Goal: Task Accomplishment & Management: Complete application form

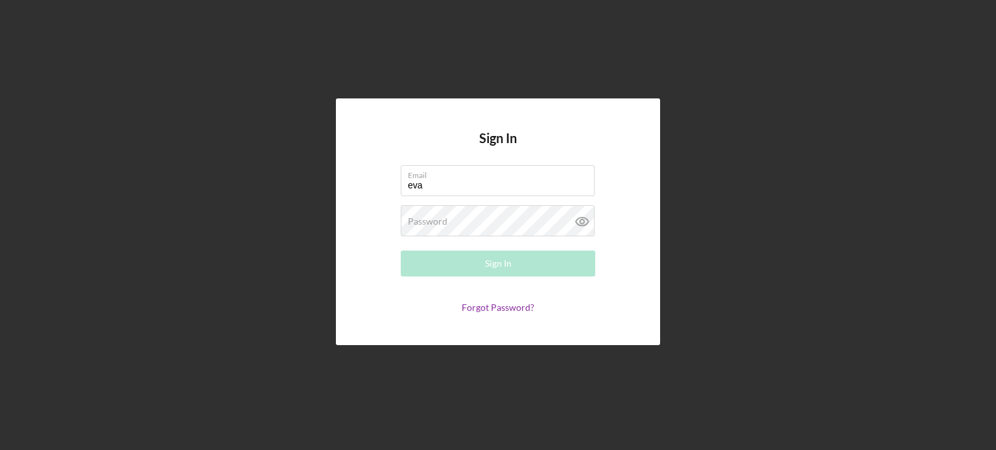
type input "[EMAIL_ADDRESS][DOMAIN_NAME]"
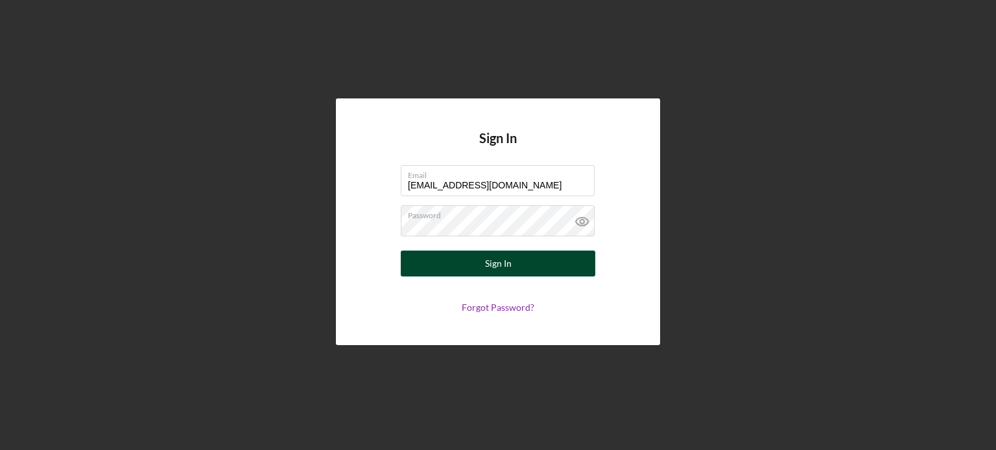
click at [468, 261] on button "Sign In" at bounding box center [498, 264] width 194 height 26
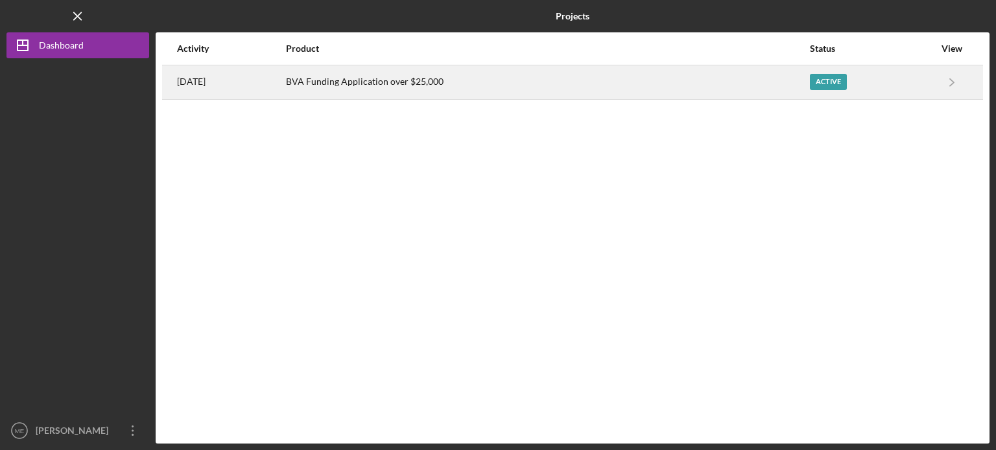
click at [830, 80] on div "Active" at bounding box center [828, 82] width 37 height 16
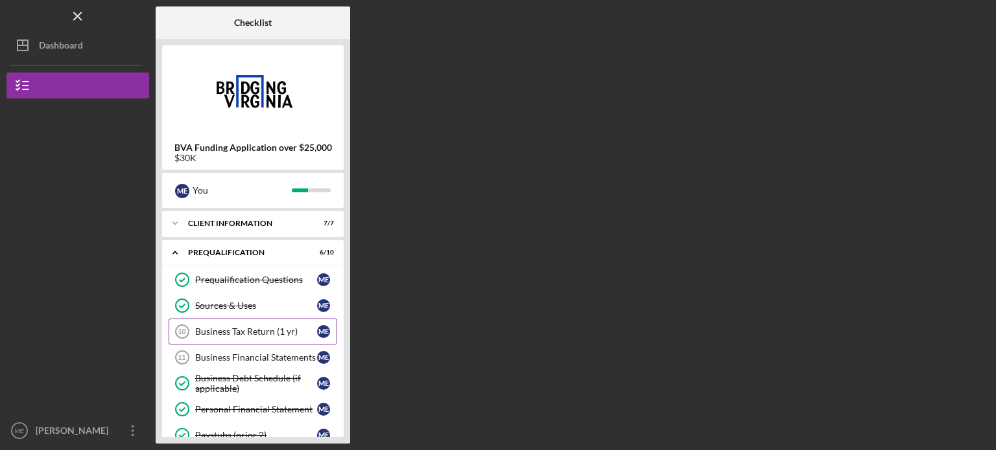
click at [228, 331] on div "Business Tax Return (1 yr)" at bounding box center [256, 332] width 122 height 10
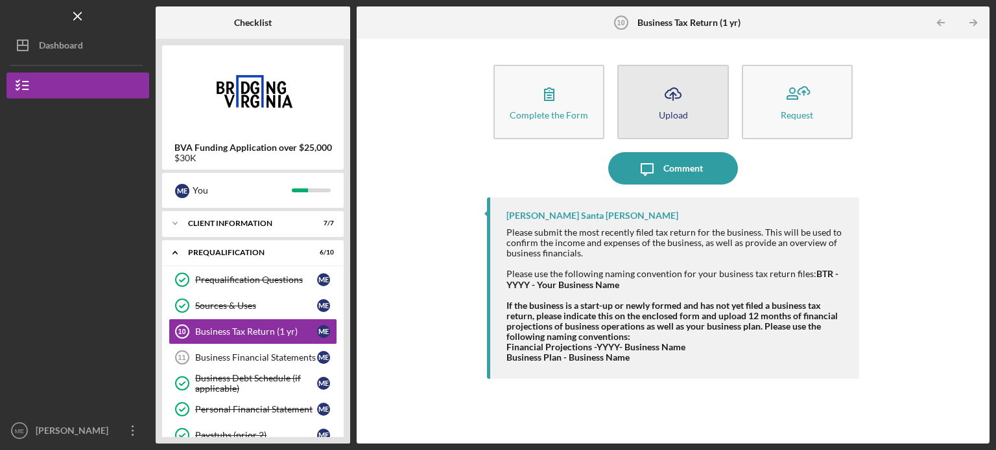
click at [666, 108] on icon "Icon/Upload" at bounding box center [673, 94] width 32 height 32
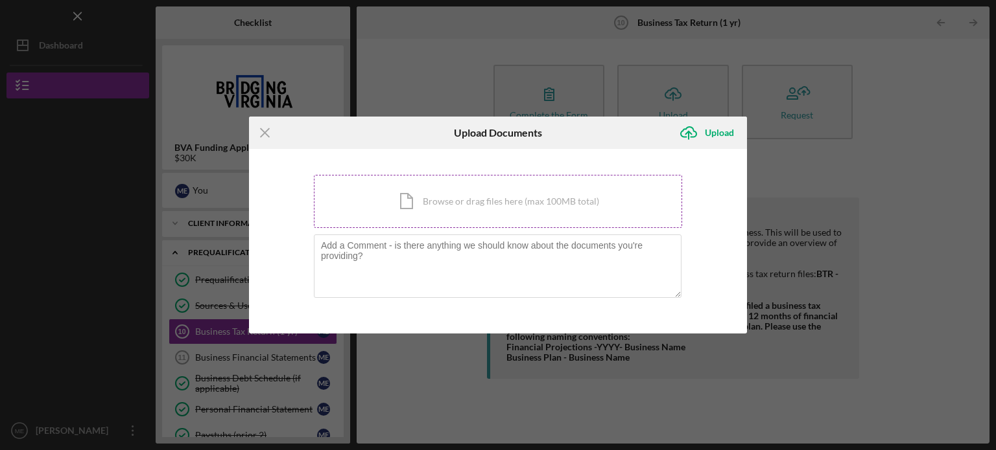
click at [425, 192] on div "Icon/Document Browse or drag files here (max 100MB total) Tap to choose files o…" at bounding box center [498, 201] width 368 height 53
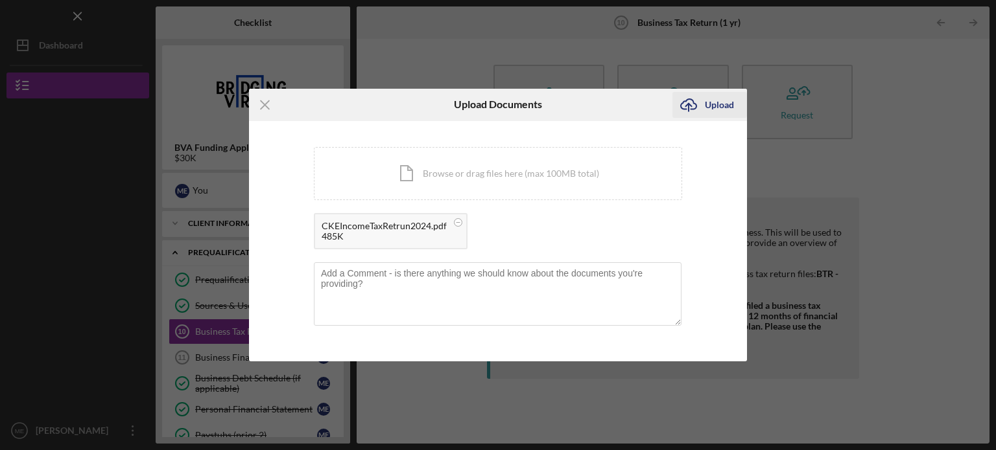
click at [710, 106] on div "Upload" at bounding box center [719, 105] width 29 height 26
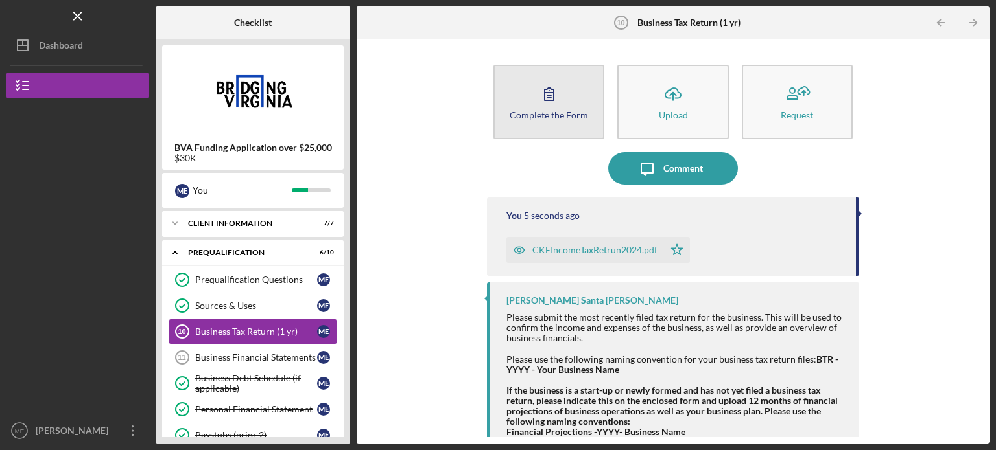
click at [542, 96] on icon "button" at bounding box center [549, 94] width 32 height 32
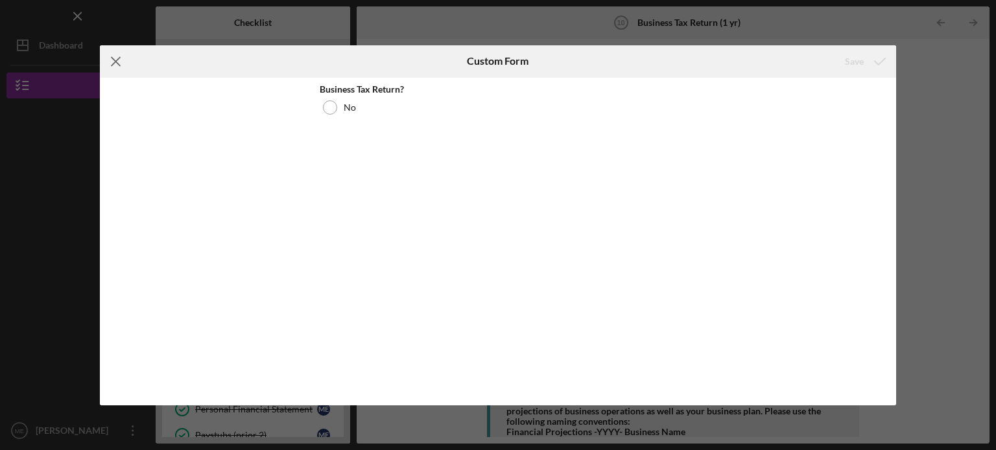
click at [111, 58] on line at bounding box center [115, 61] width 8 height 8
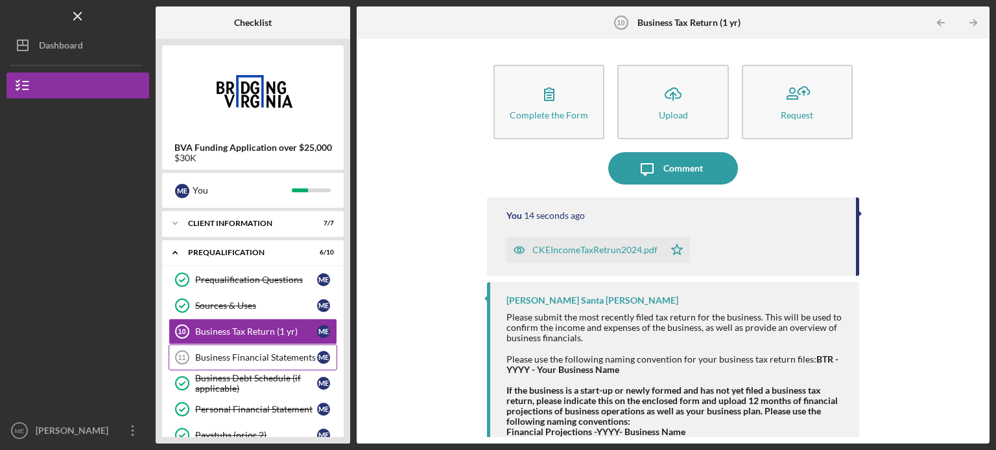
click at [237, 355] on div "Business Financial Statements" at bounding box center [256, 358] width 122 height 10
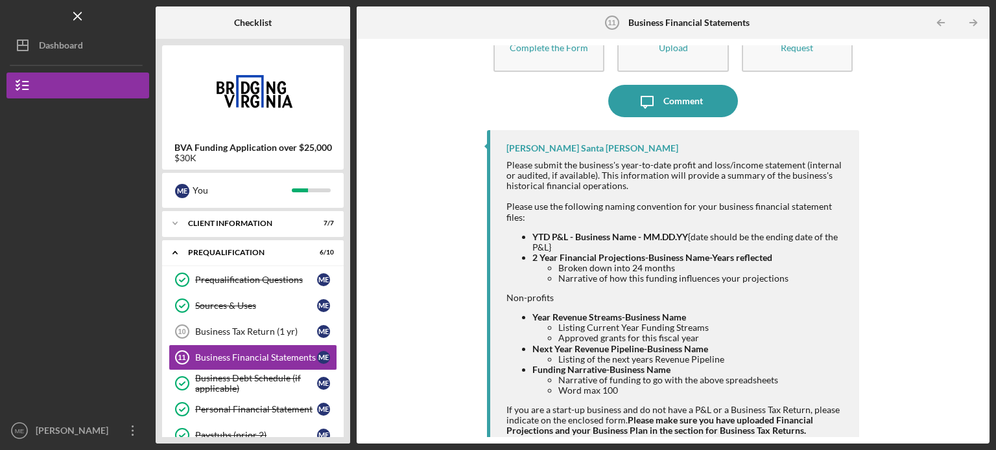
scroll to position [66, 0]
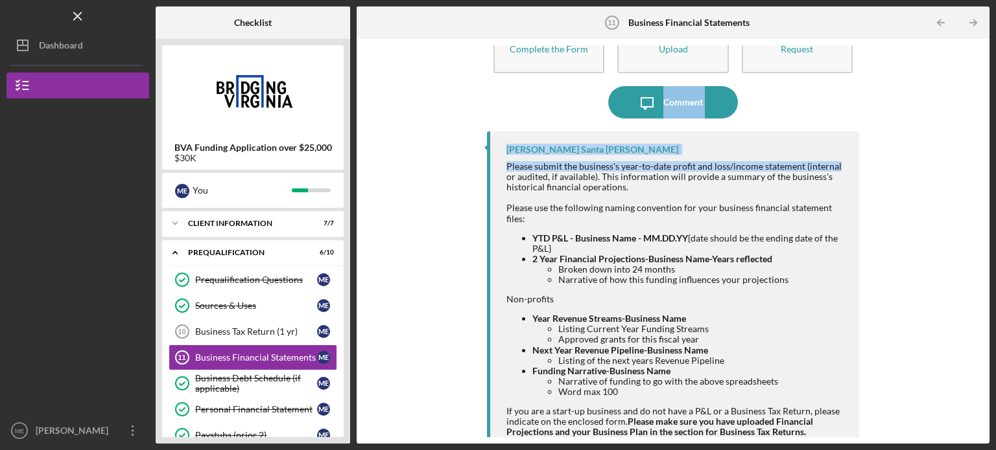
drag, startPoint x: 977, startPoint y: 160, endPoint x: 981, endPoint y: 84, distance: 76.6
click at [981, 84] on div "Complete the Form Form Icon/Upload Upload Request Icon/Message Comment [PERSON_…" at bounding box center [673, 241] width 620 height 392
click at [928, 134] on div "Complete the Form Form Icon/Upload Upload Request Icon/Message Comment [PERSON_…" at bounding box center [673, 241] width 620 height 392
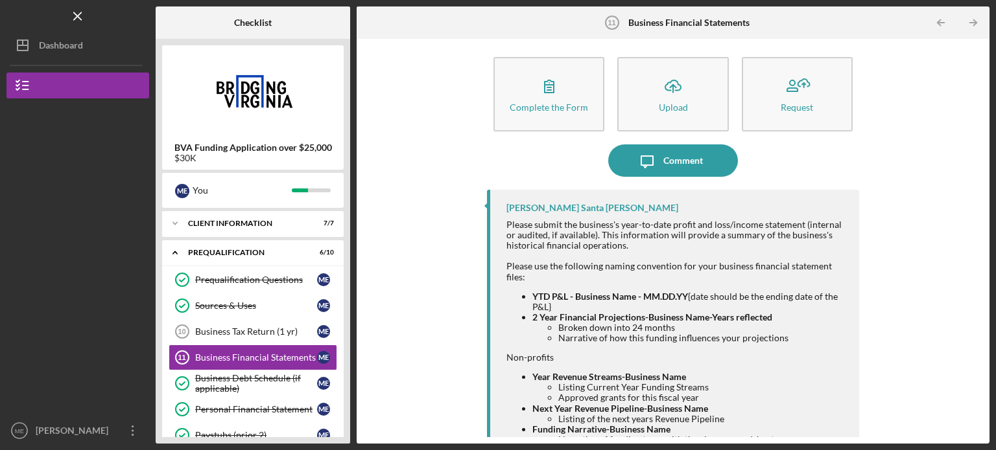
scroll to position [0, 0]
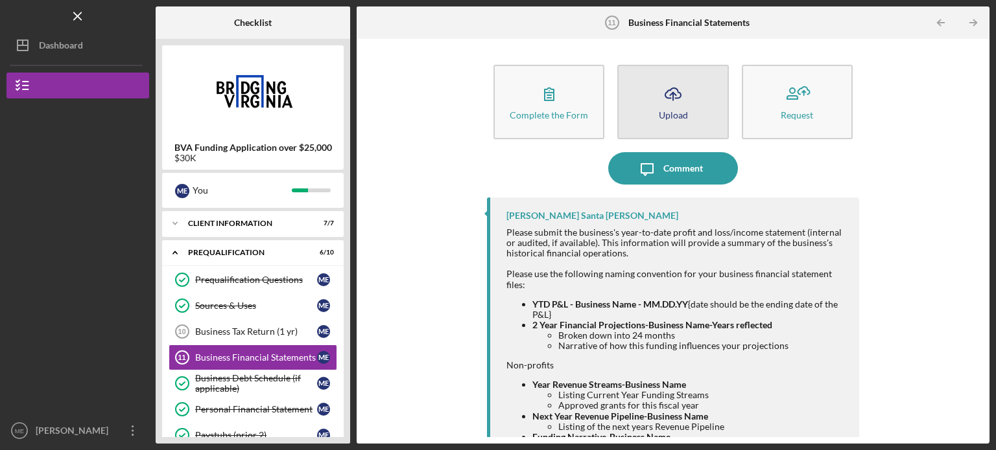
click at [684, 103] on icon "Icon/Upload" at bounding box center [673, 94] width 32 height 32
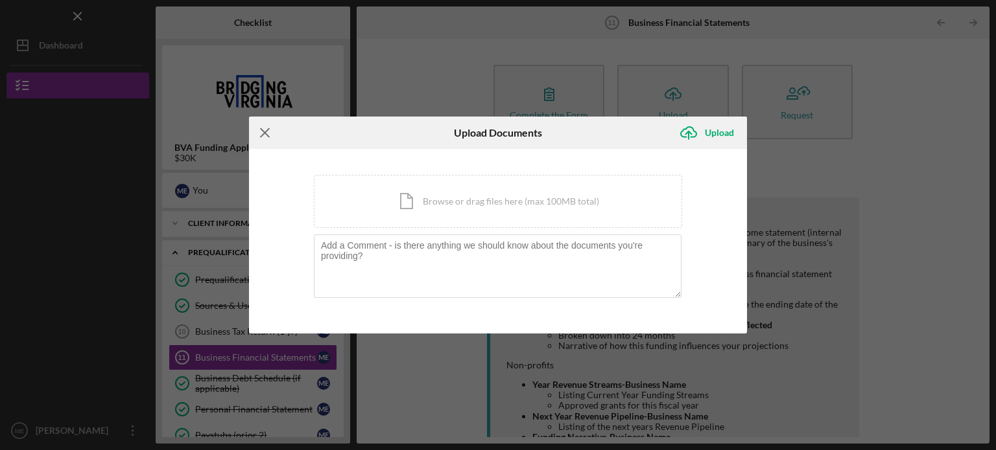
click at [262, 132] on icon "Icon/Menu Close" at bounding box center [265, 133] width 32 height 32
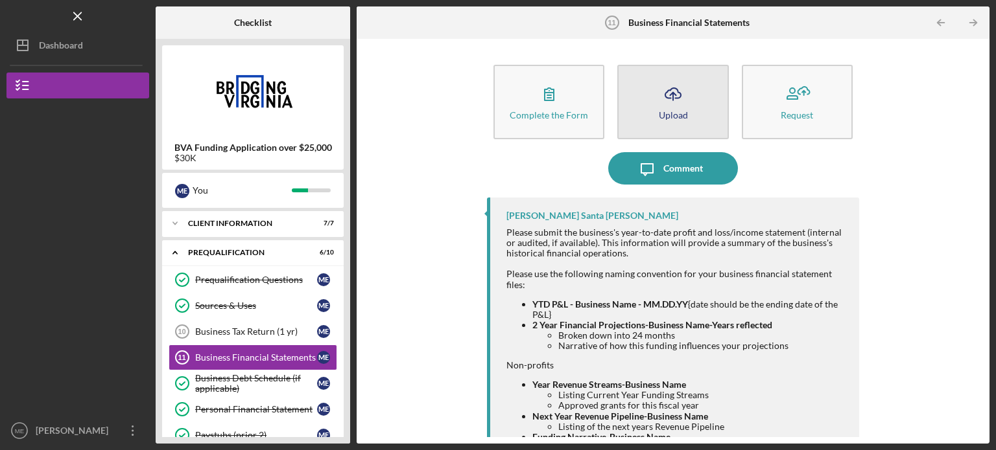
click at [653, 106] on button "Icon/Upload Upload" at bounding box center [672, 102] width 111 height 75
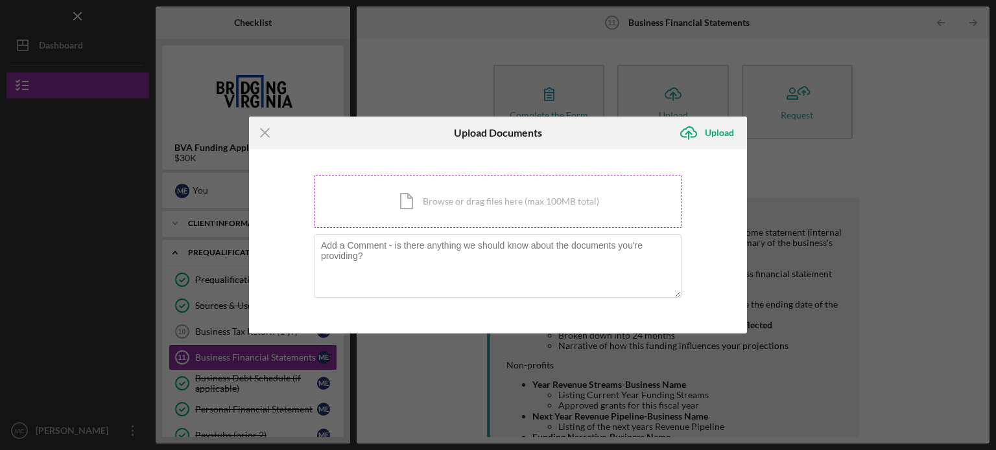
click at [417, 200] on div "Icon/Document Browse or drag files here (max 100MB total) Tap to choose files o…" at bounding box center [498, 201] width 368 height 53
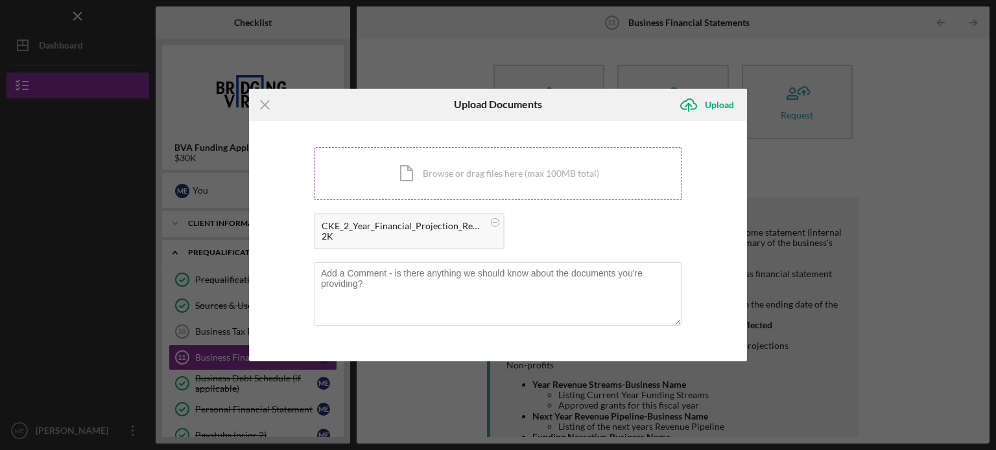
click at [491, 168] on div "Icon/Document Browse or drag files here (max 100MB total) Tap to choose files o…" at bounding box center [498, 173] width 368 height 53
click at [719, 103] on div "Upload" at bounding box center [719, 105] width 29 height 26
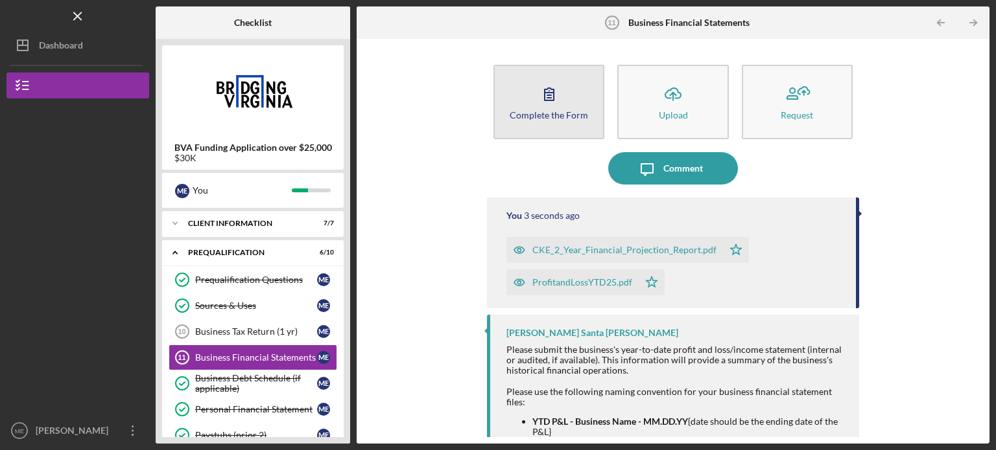
click at [517, 102] on button "Complete the Form Form" at bounding box center [548, 102] width 111 height 75
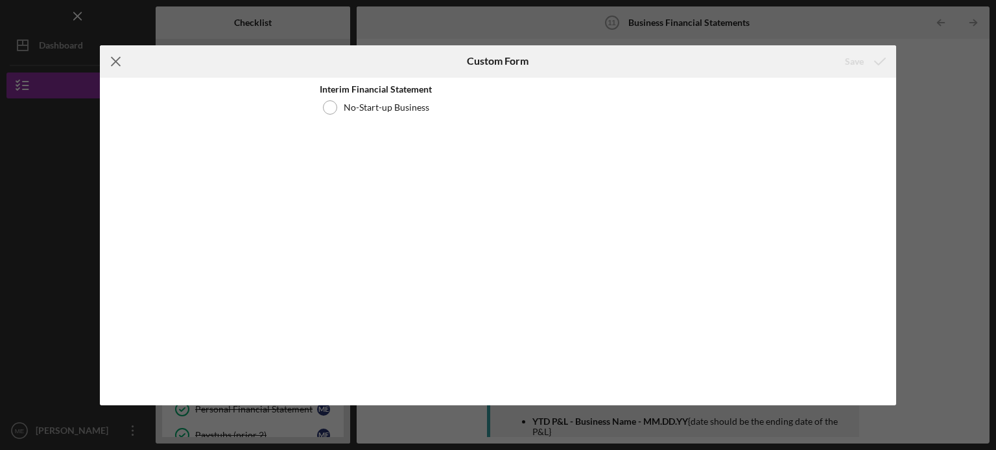
click at [114, 62] on line at bounding box center [115, 61] width 8 height 8
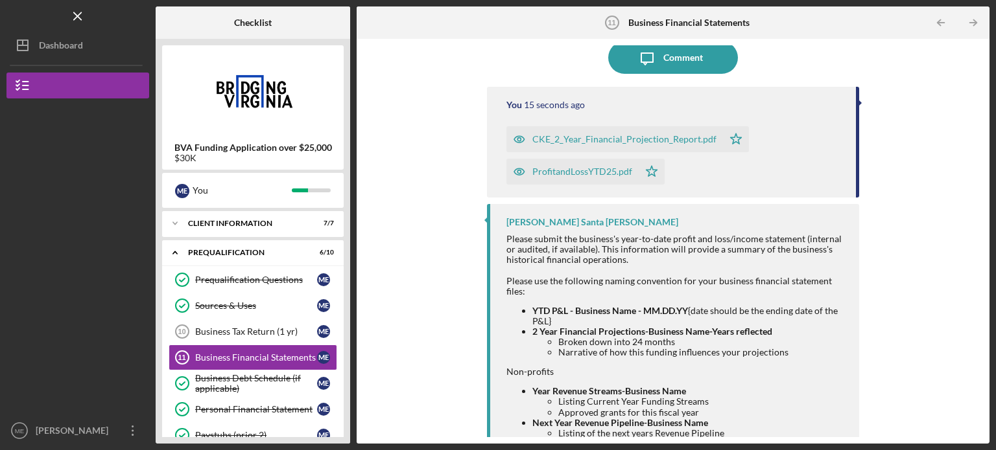
scroll to position [115, 0]
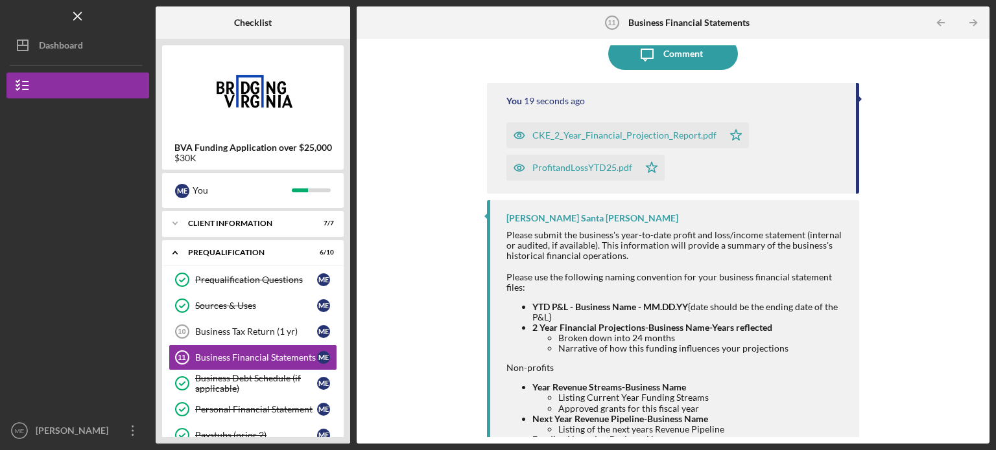
click at [345, 178] on div "BVA Funding Application over $25,000 $30K M E You Icon/Expander Client Informat…" at bounding box center [253, 241] width 194 height 405
click at [274, 381] on div "Business Debt Schedule (if applicable)" at bounding box center [256, 383] width 122 height 21
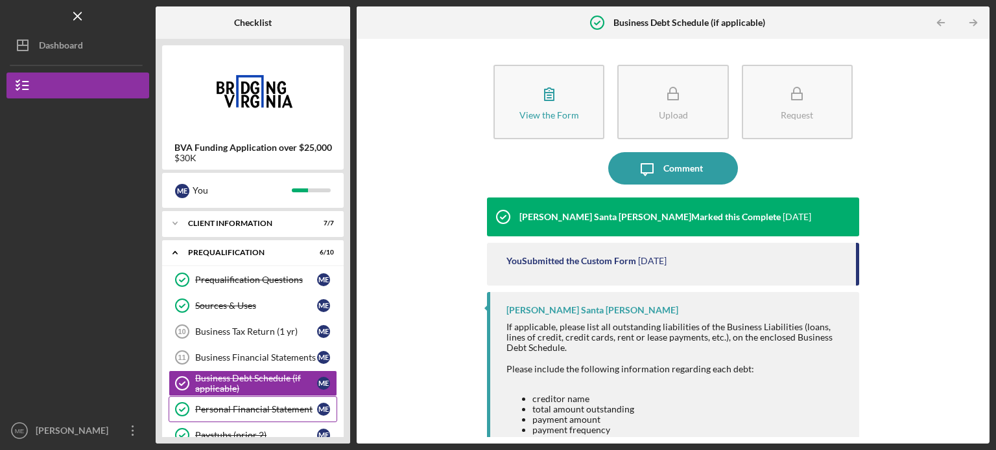
click at [288, 406] on div "Personal Financial Statement" at bounding box center [256, 409] width 122 height 10
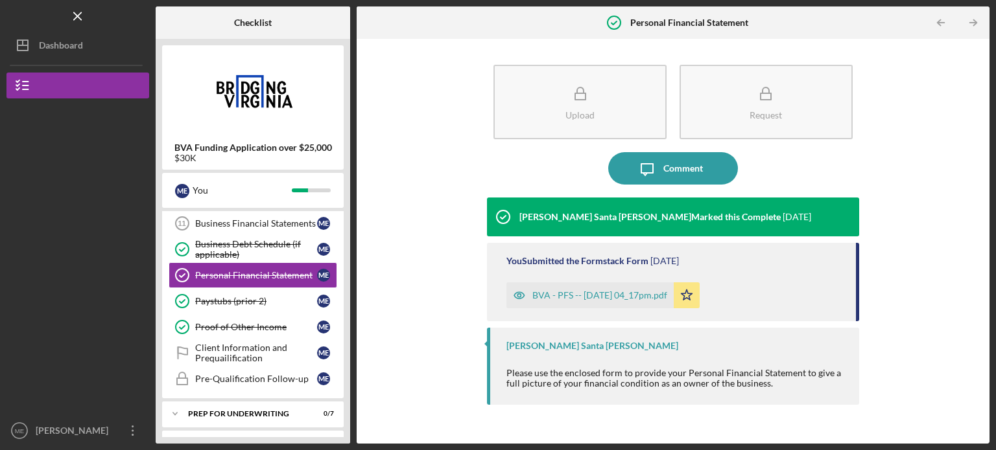
scroll to position [156, 0]
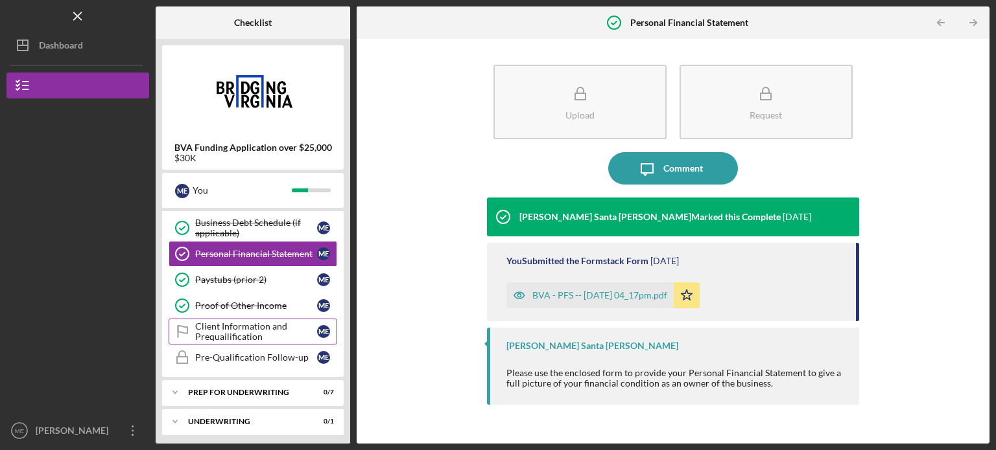
click at [263, 323] on div "Client Information and Prequailification" at bounding box center [256, 332] width 122 height 21
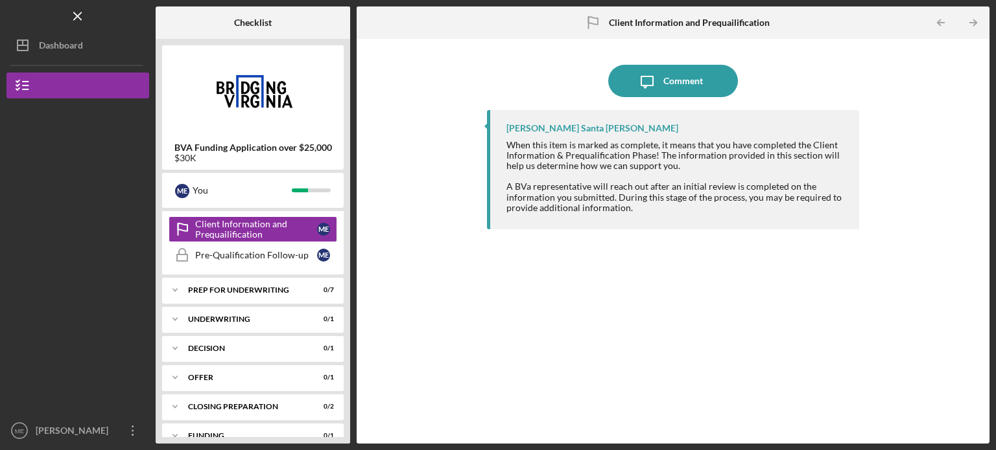
scroll to position [259, 0]
click at [231, 287] on div "Prep for Underwriting" at bounding box center [257, 289] width 139 height 8
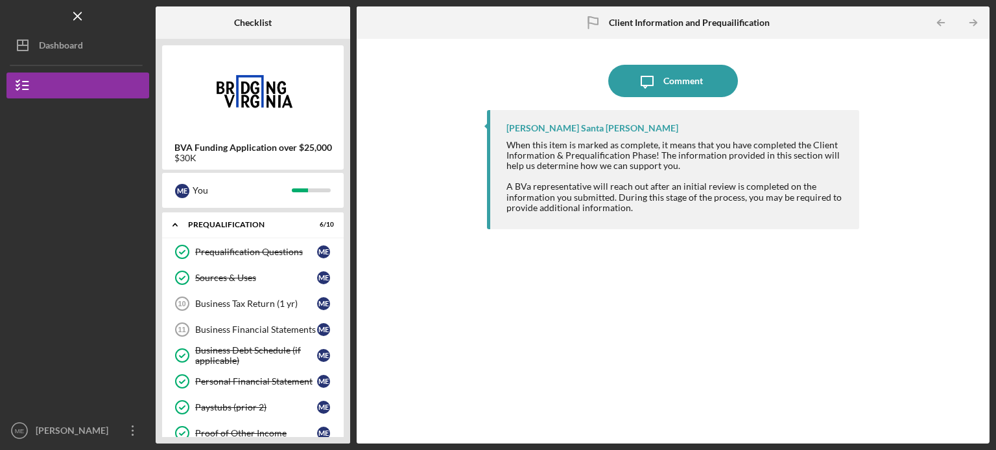
scroll to position [26, 0]
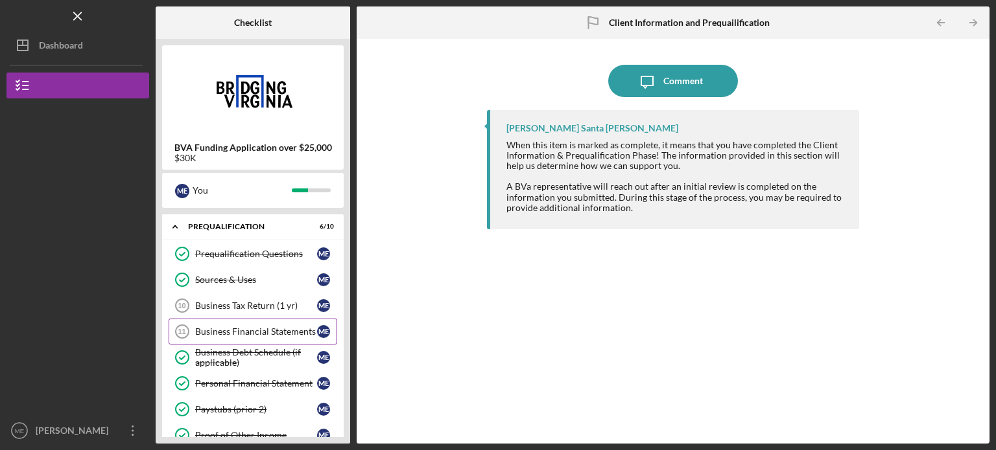
click at [252, 325] on link "Business Financial Statements 11 Business Financial Statements M E" at bounding box center [253, 332] width 169 height 26
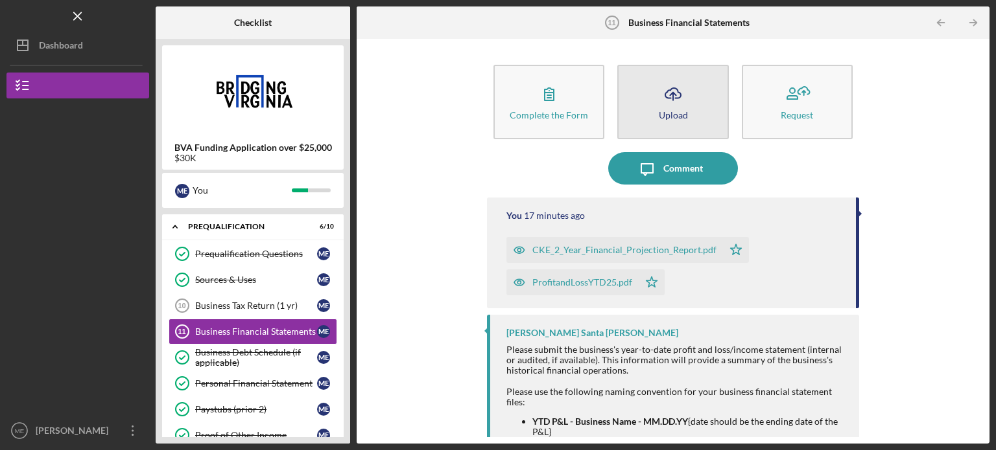
click at [685, 119] on button "Icon/Upload Upload" at bounding box center [672, 102] width 111 height 75
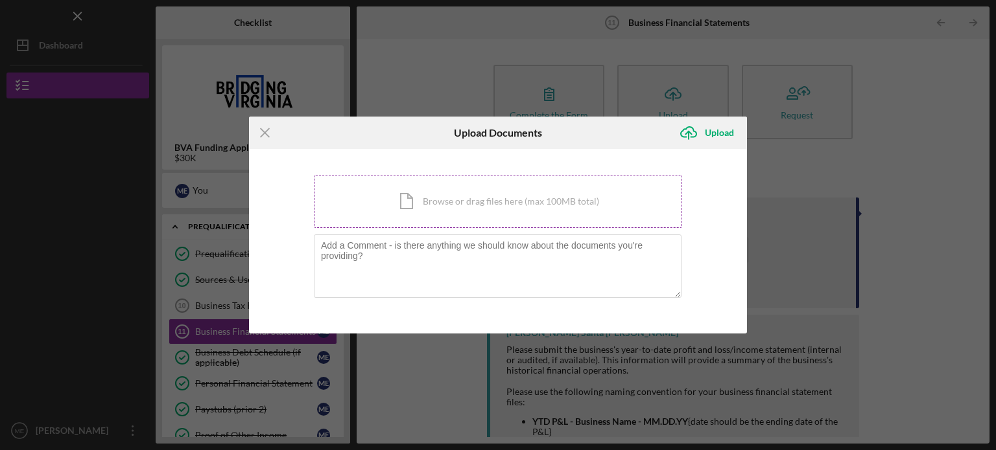
click at [458, 193] on div "Icon/Document Browse or drag files here (max 100MB total) Tap to choose files o…" at bounding box center [498, 201] width 368 height 53
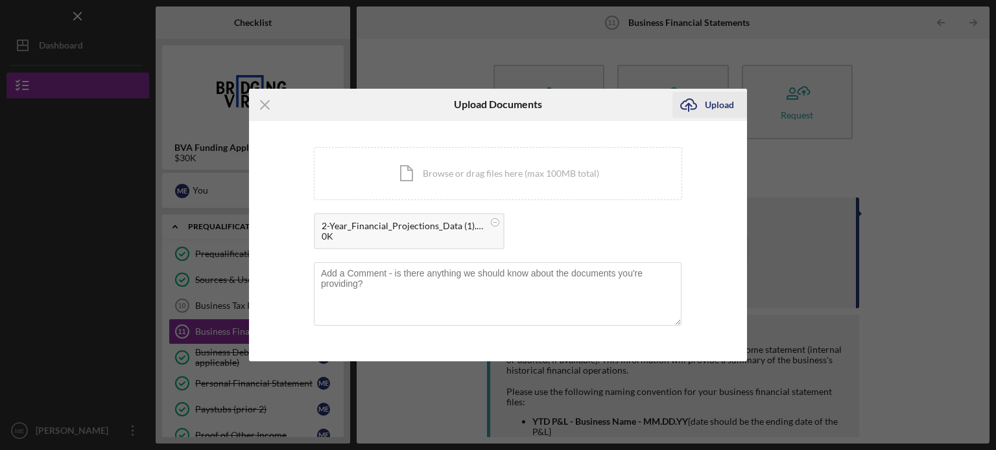
click at [716, 106] on div "Upload" at bounding box center [719, 105] width 29 height 26
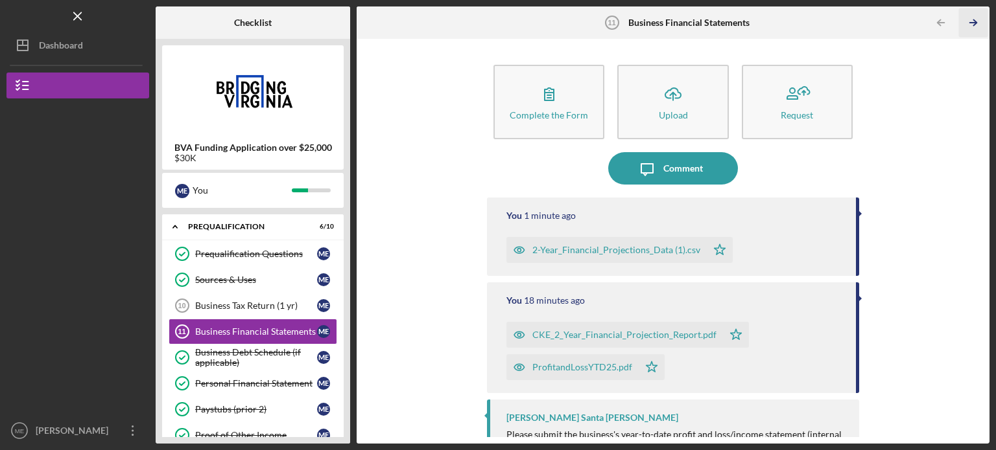
click at [981, 20] on icon "Icon/Table Pagination Arrow" at bounding box center [972, 22] width 29 height 29
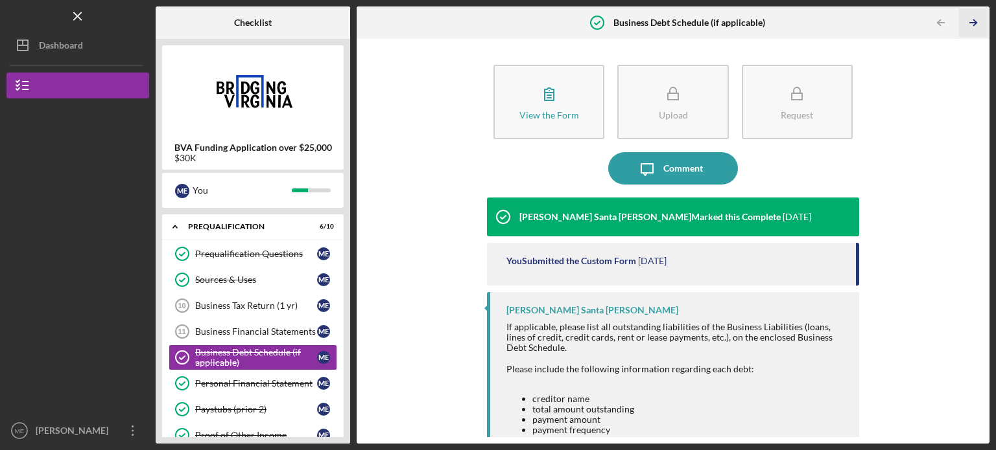
click at [981, 20] on icon "Icon/Table Pagination Arrow" at bounding box center [972, 22] width 29 height 29
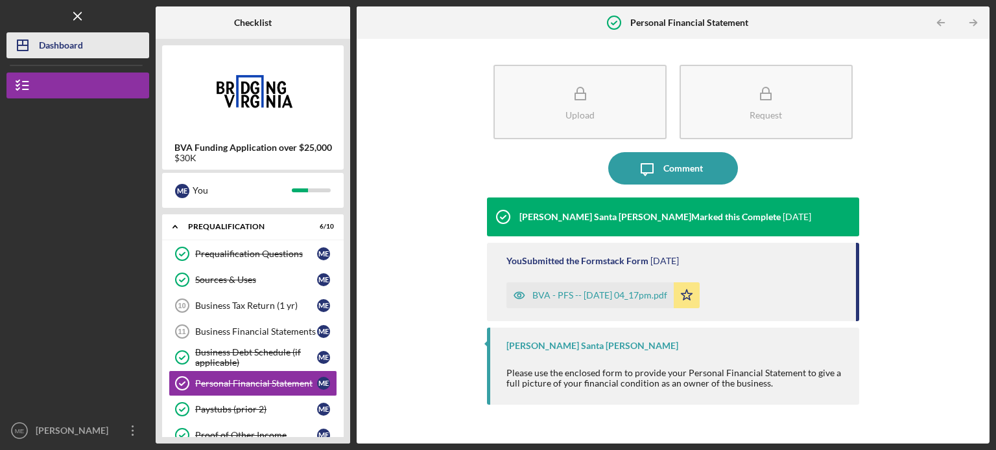
click at [47, 40] on div "Dashboard" at bounding box center [61, 46] width 44 height 29
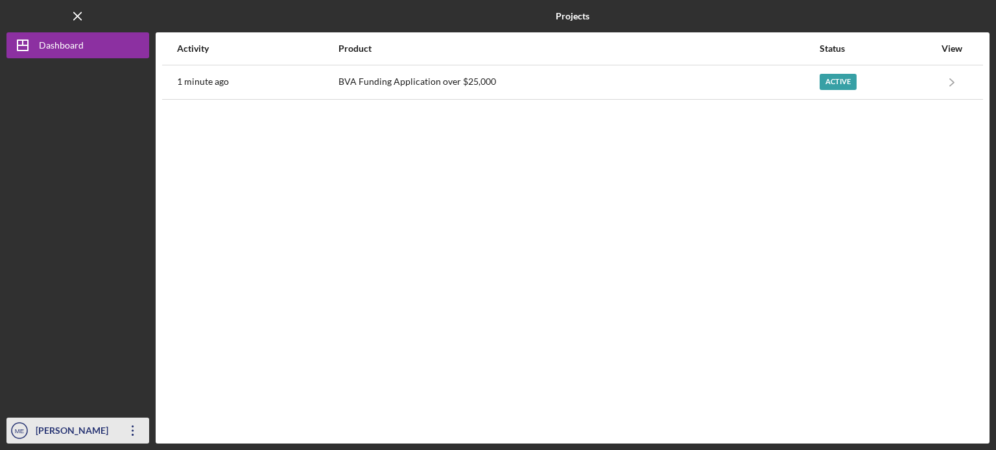
click at [61, 432] on div "[PERSON_NAME]" at bounding box center [74, 432] width 84 height 29
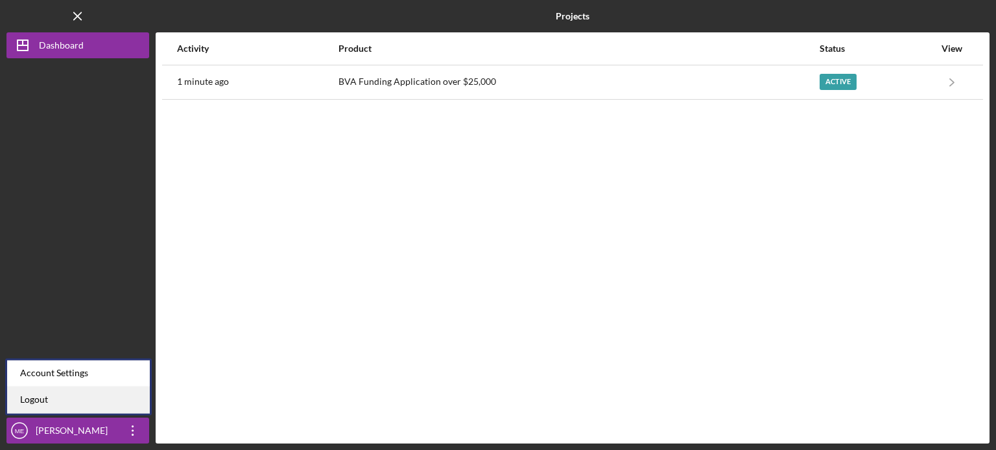
click at [58, 397] on link "Logout" at bounding box center [78, 400] width 143 height 27
